Goal: Task Accomplishment & Management: Use online tool/utility

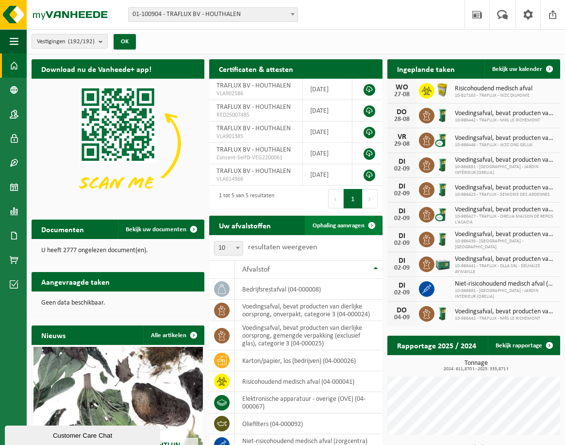
click at [333, 224] on span "Ophaling aanvragen" at bounding box center [339, 225] width 52 height 6
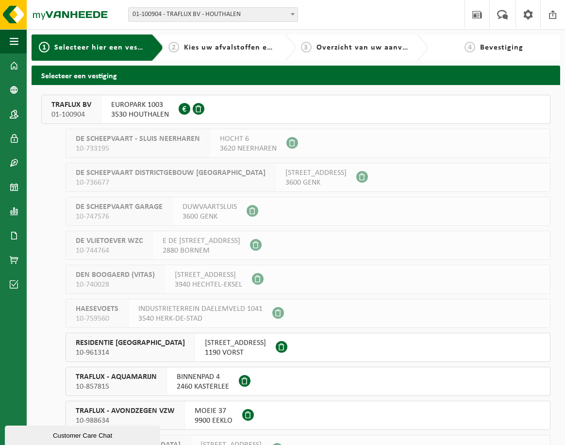
click at [70, 112] on span "01-100904" at bounding box center [71, 115] width 40 height 10
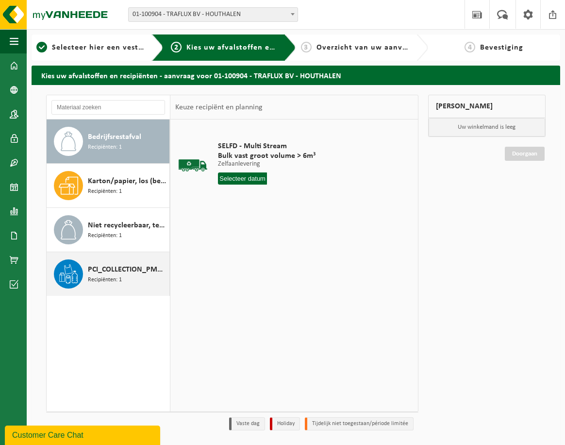
click at [108, 268] on span "PCI_COLLECTION_PMD_LOOSE" at bounding box center [127, 270] width 79 height 12
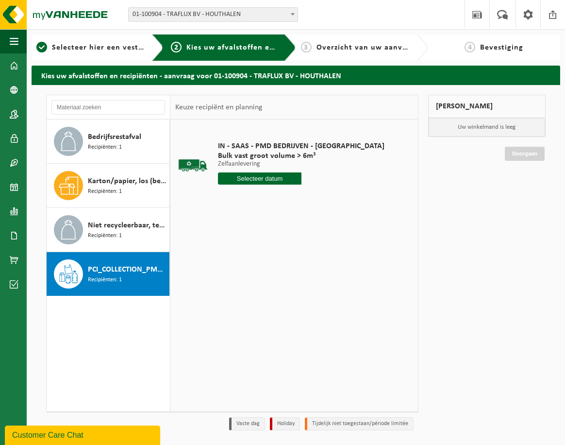
click at [260, 181] on input "text" at bounding box center [260, 178] width 84 height 12
click at [265, 295] on div "27" at bounding box center [261, 296] width 17 height 16
type input "Van 2025-08-27"
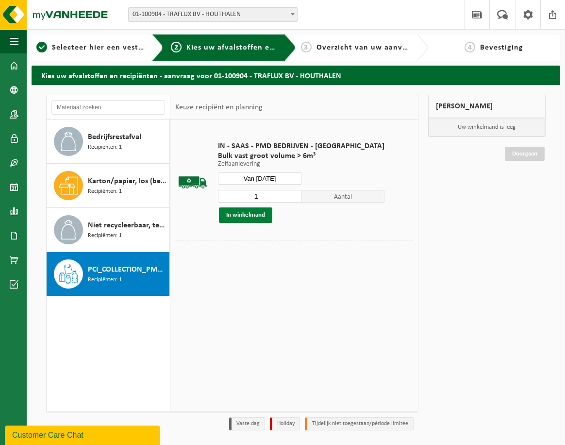
click at [237, 212] on button "In winkelmand" at bounding box center [245, 215] width 53 height 16
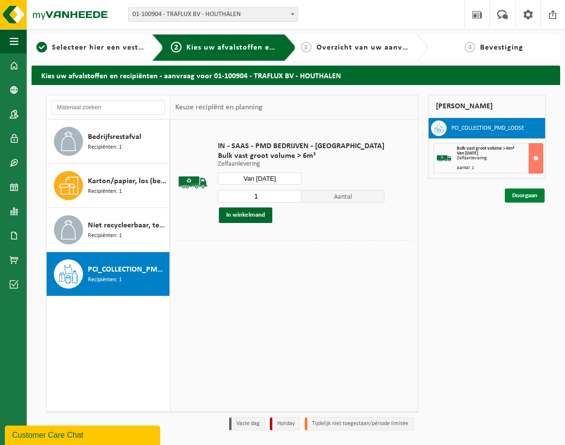
click at [523, 194] on link "Doorgaan" at bounding box center [525, 195] width 40 height 14
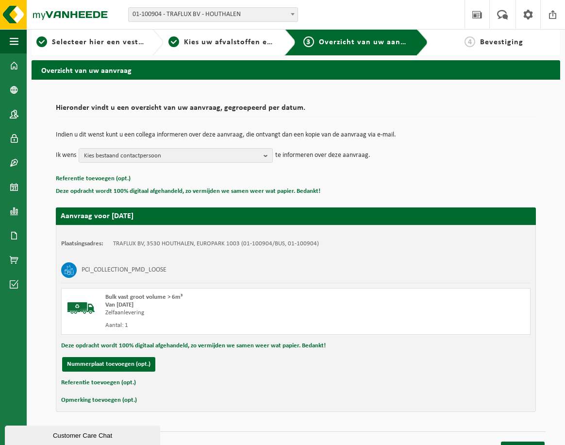
scroll to position [21, 0]
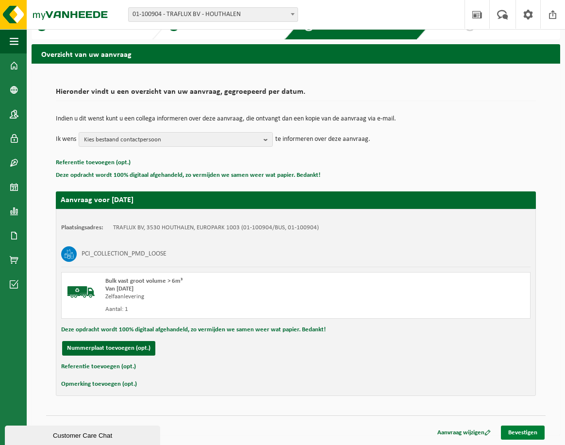
click at [524, 428] on link "Bevestigen" at bounding box center [523, 432] width 44 height 14
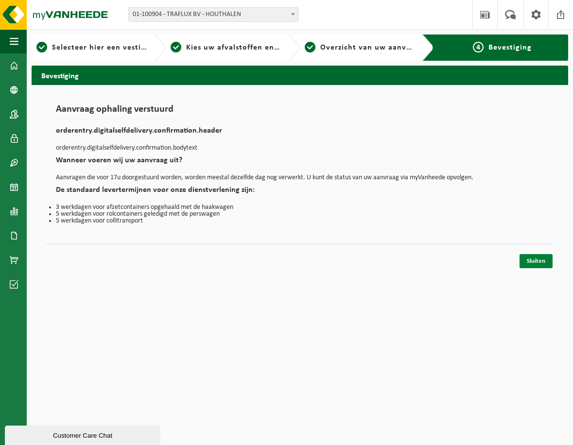
click at [537, 262] on link "Sluiten" at bounding box center [535, 261] width 33 height 14
